Goal: Contribute content

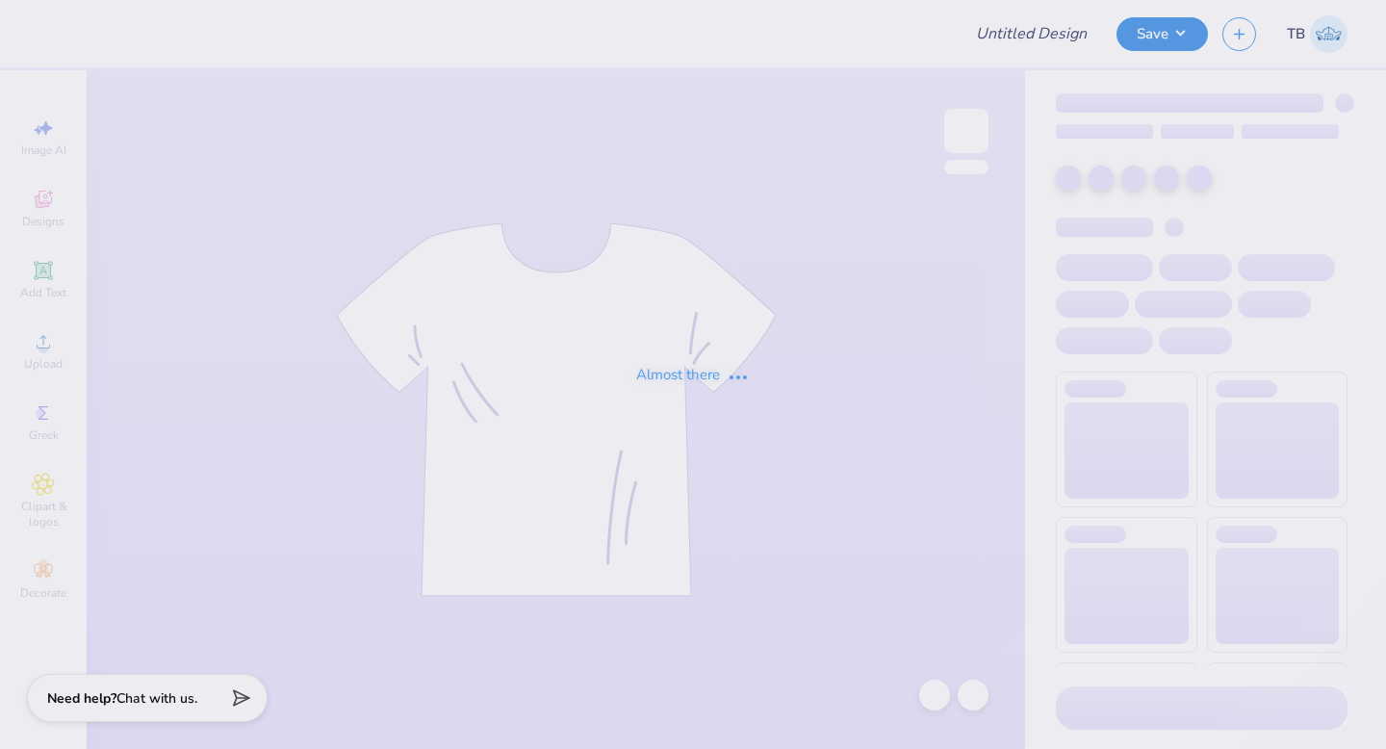
type input "Kappa Sigma Parents Weekend"
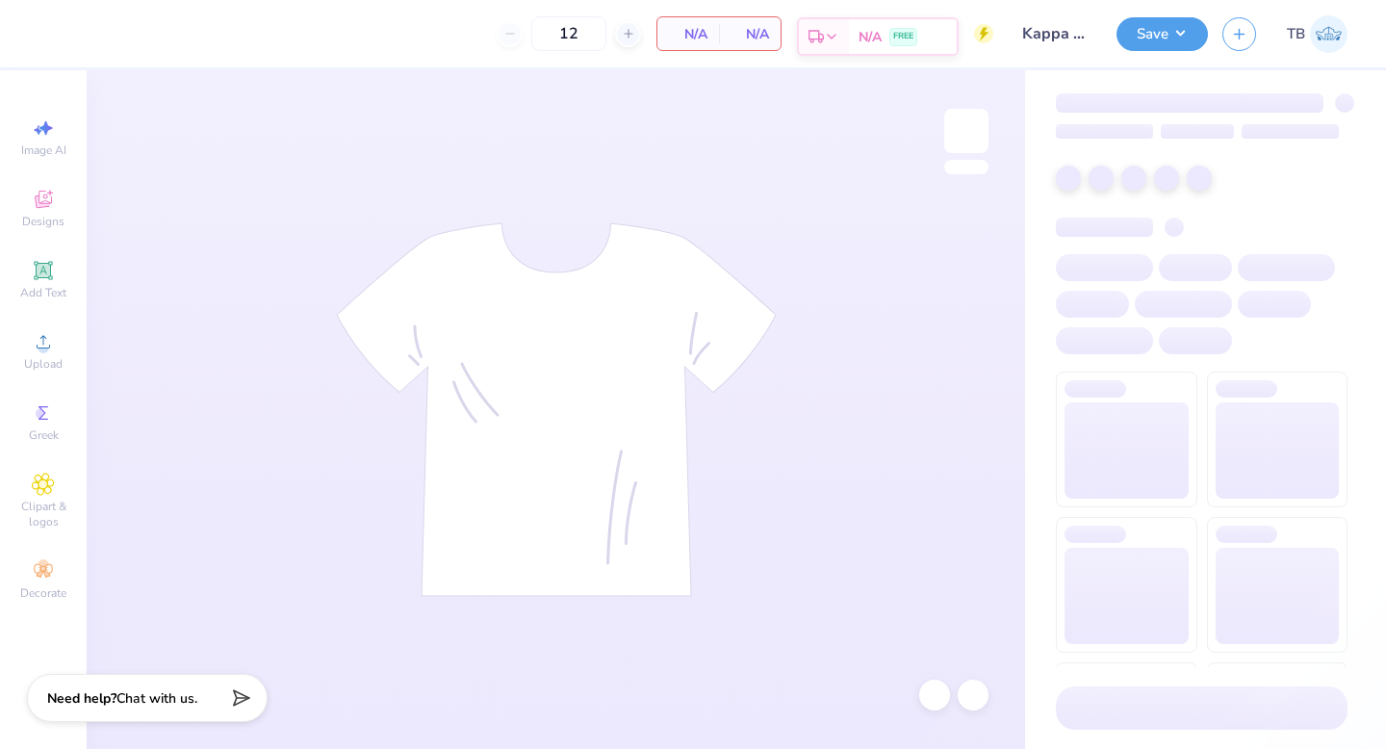
click at [831, 38] on icon at bounding box center [831, 36] width 15 height 15
